Goal: Find specific page/section: Find specific page/section

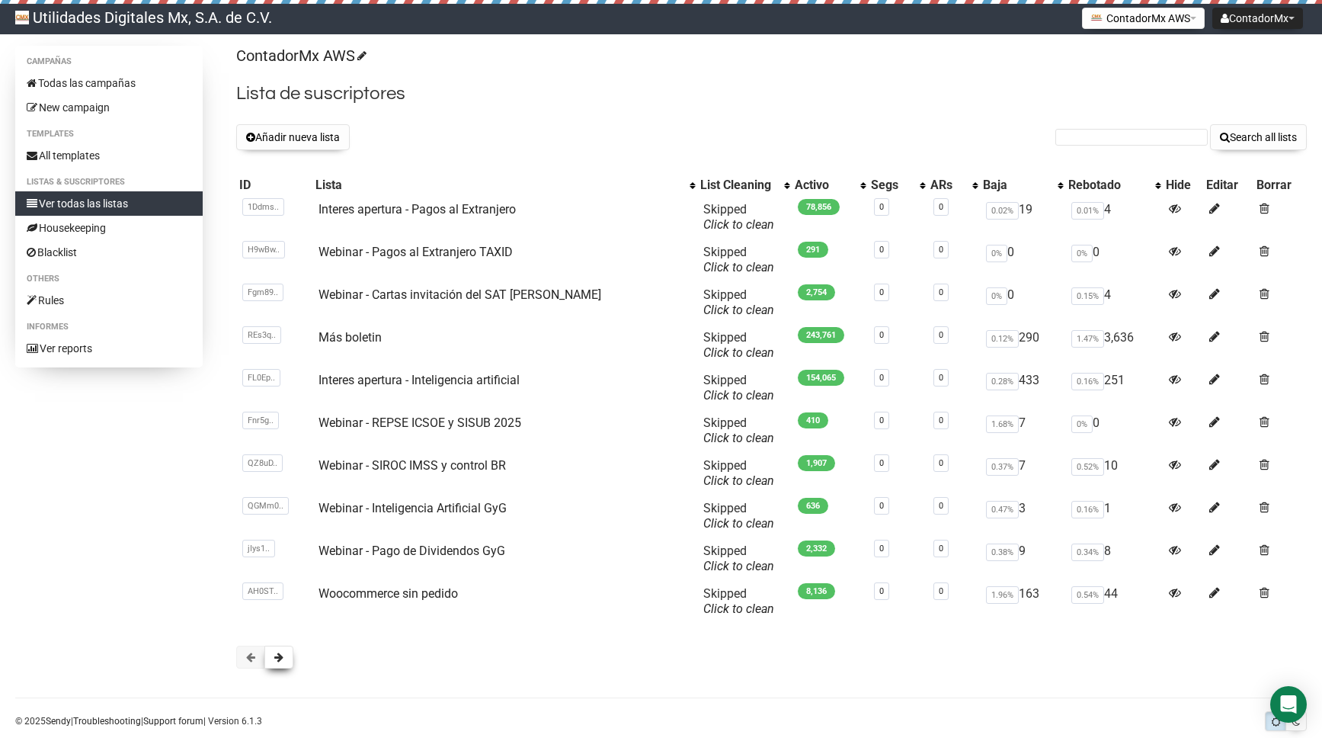
click at [286, 655] on button at bounding box center [278, 657] width 29 height 23
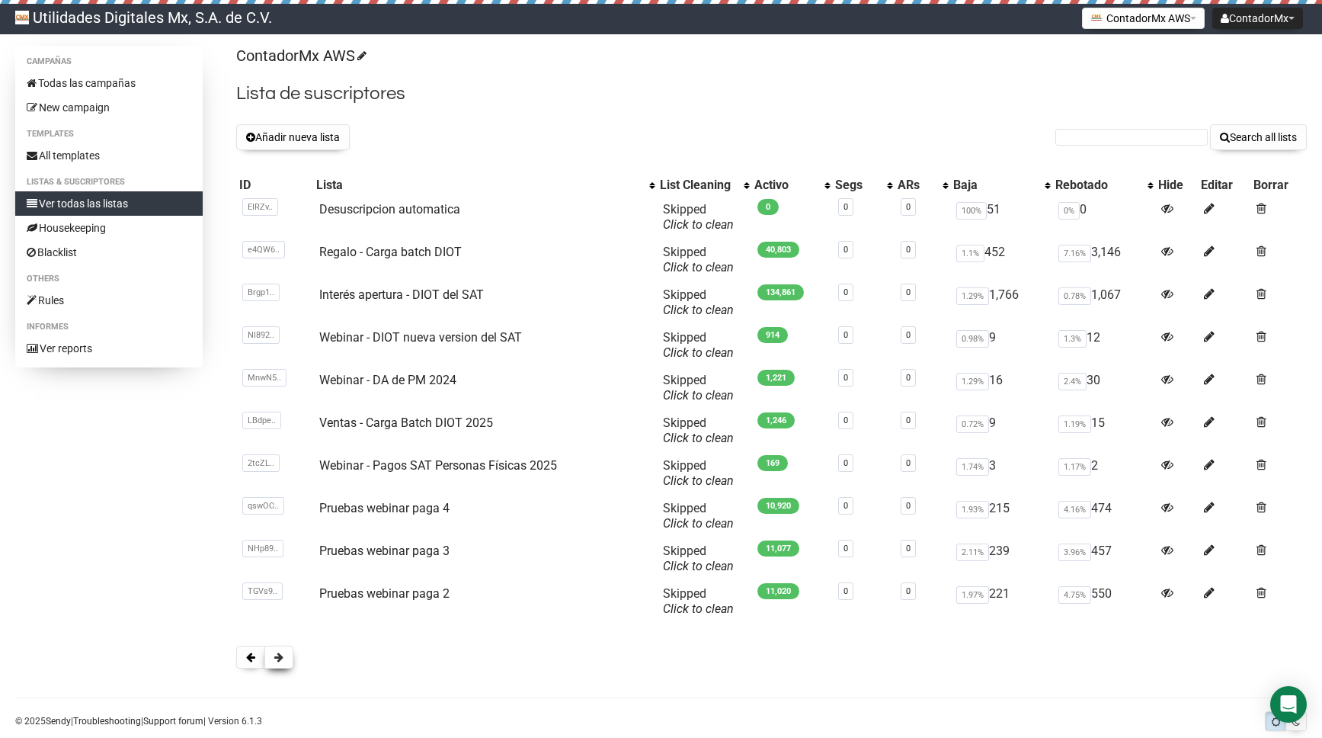
click at [292, 656] on button at bounding box center [278, 657] width 29 height 23
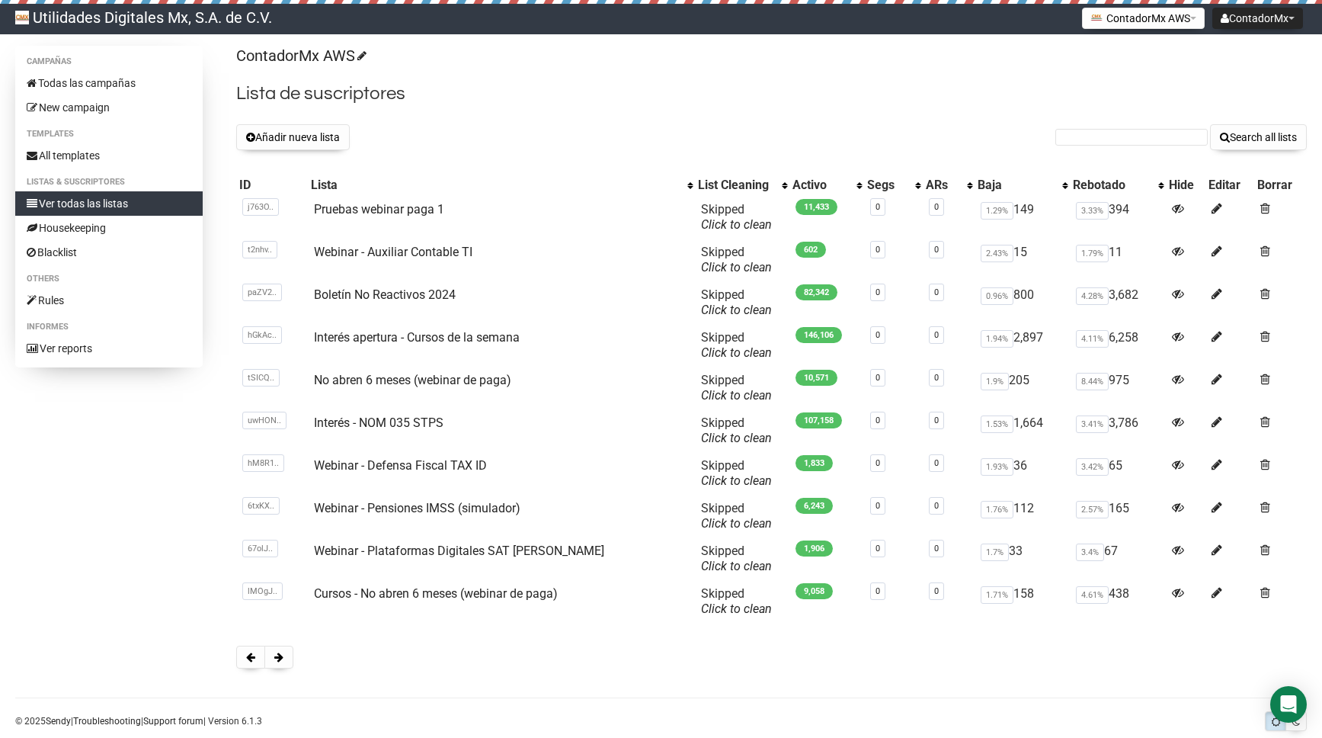
click at [296, 657] on div at bounding box center [771, 657] width 1071 height 23
click at [287, 658] on button at bounding box center [278, 657] width 29 height 23
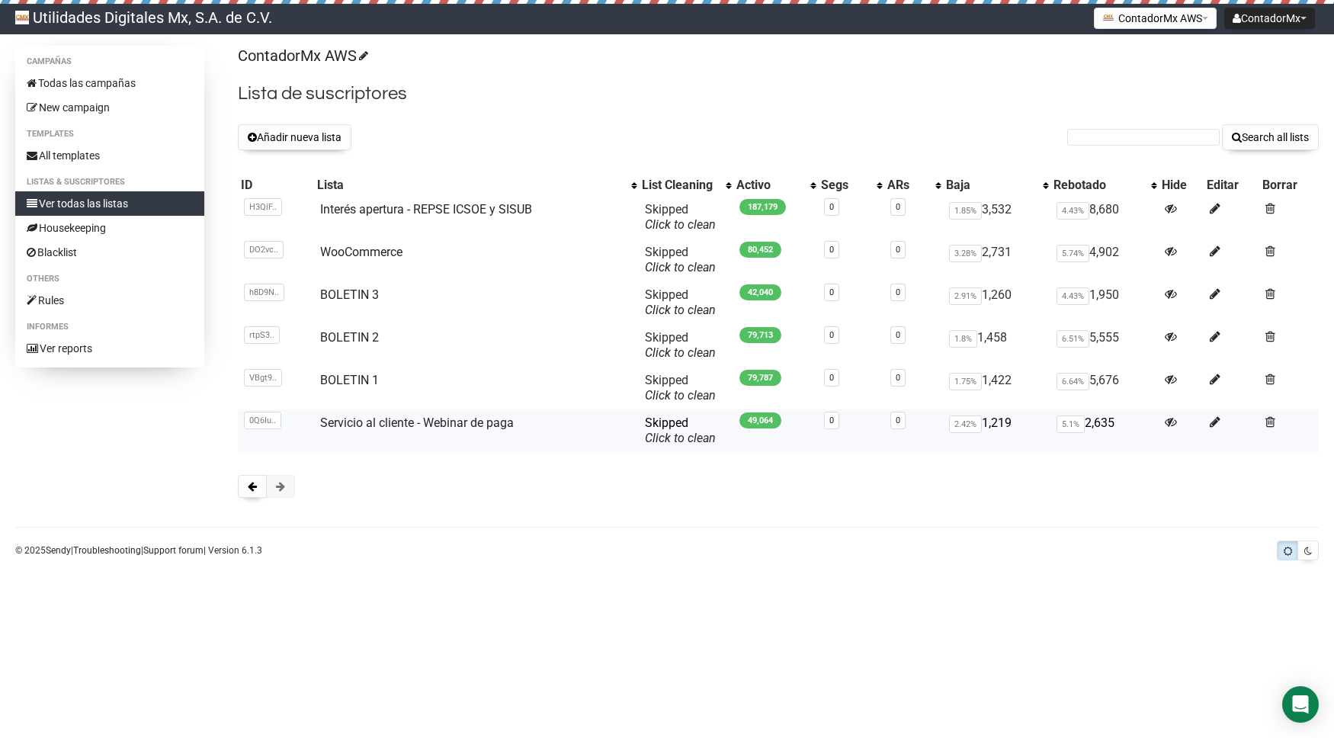
click at [370, 430] on td "Servicio al cliente - Webinar de paga" at bounding box center [476, 430] width 324 height 43
click at [374, 426] on link "Servicio al cliente - Webinar de paga" at bounding box center [417, 422] width 194 height 14
